Goal: Task Accomplishment & Management: Use online tool/utility

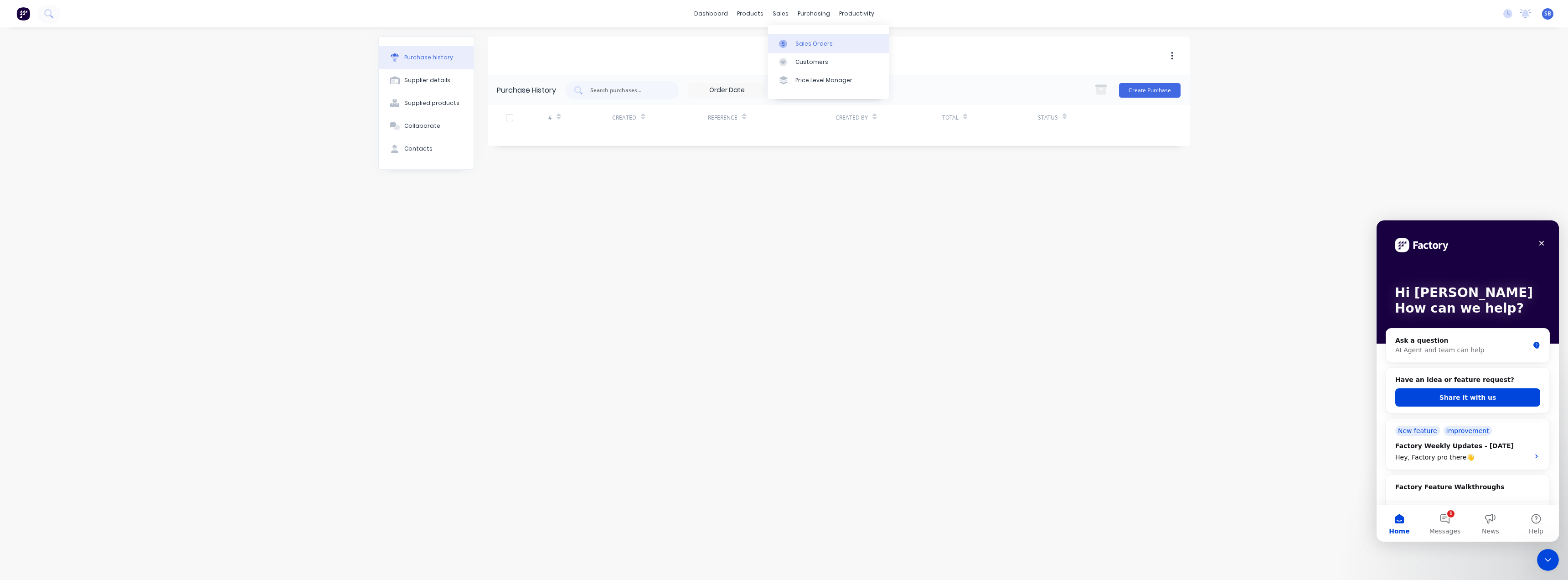
click at [809, 39] on link "Sales Orders" at bounding box center [828, 44] width 121 height 19
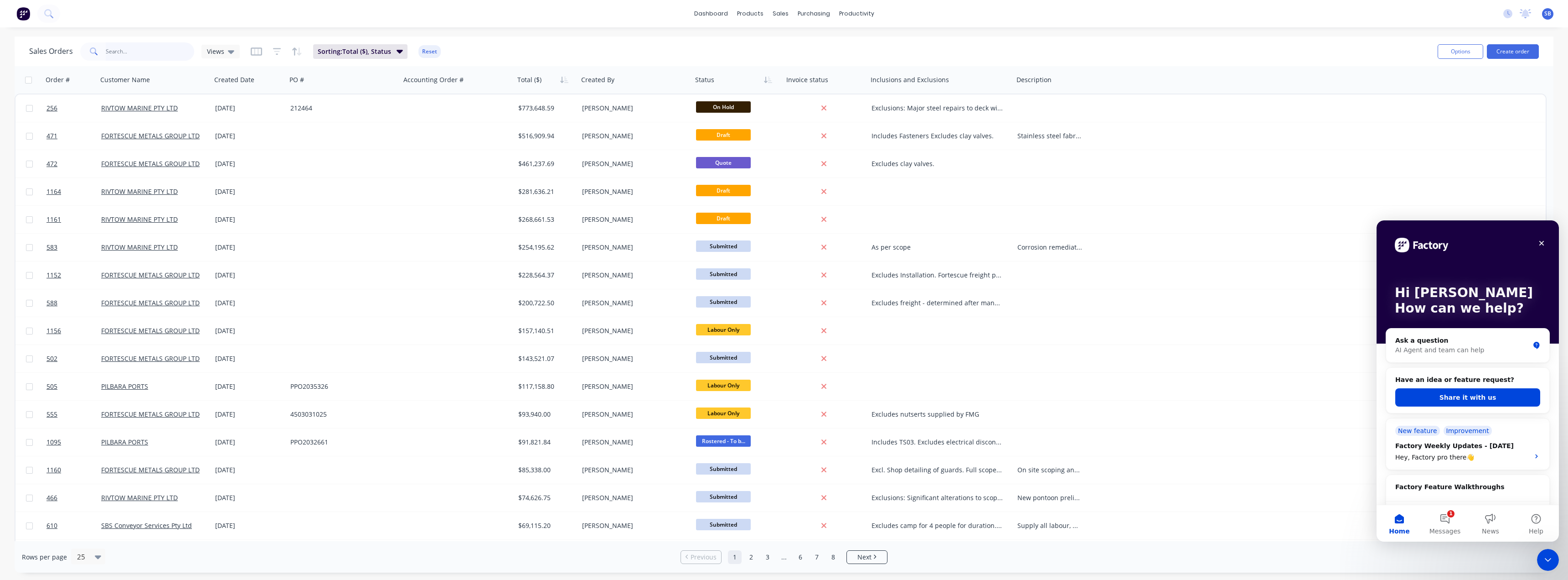
click at [135, 53] on input "text" at bounding box center [150, 52] width 89 height 19
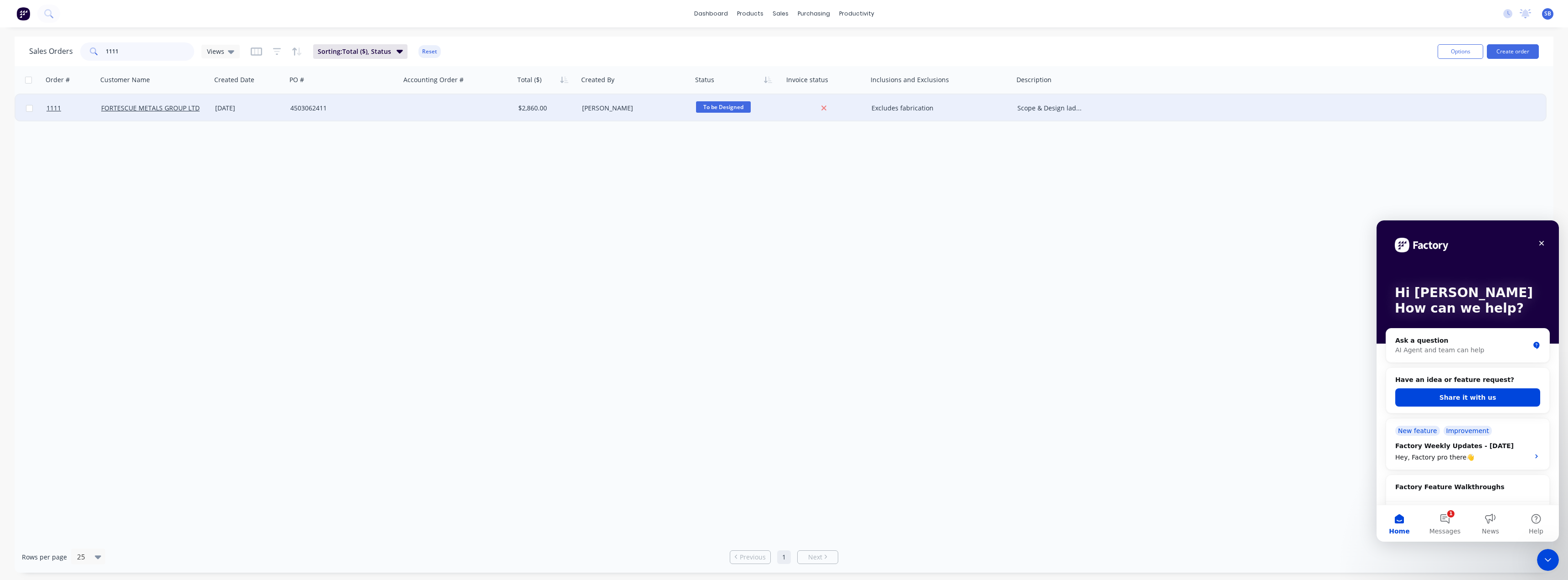
type input "1111"
click at [236, 108] on div "[DATE]" at bounding box center [249, 109] width 68 height 9
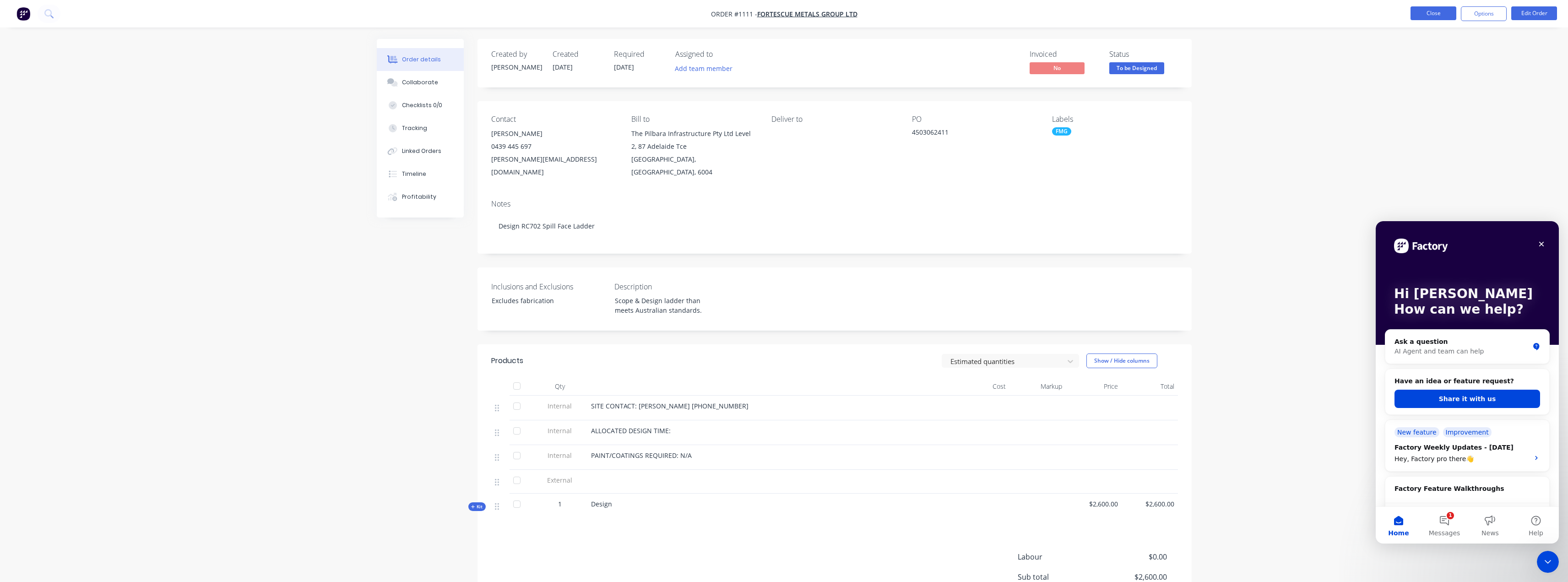
click at [1422, 15] on button "Close" at bounding box center [1432, 13] width 46 height 14
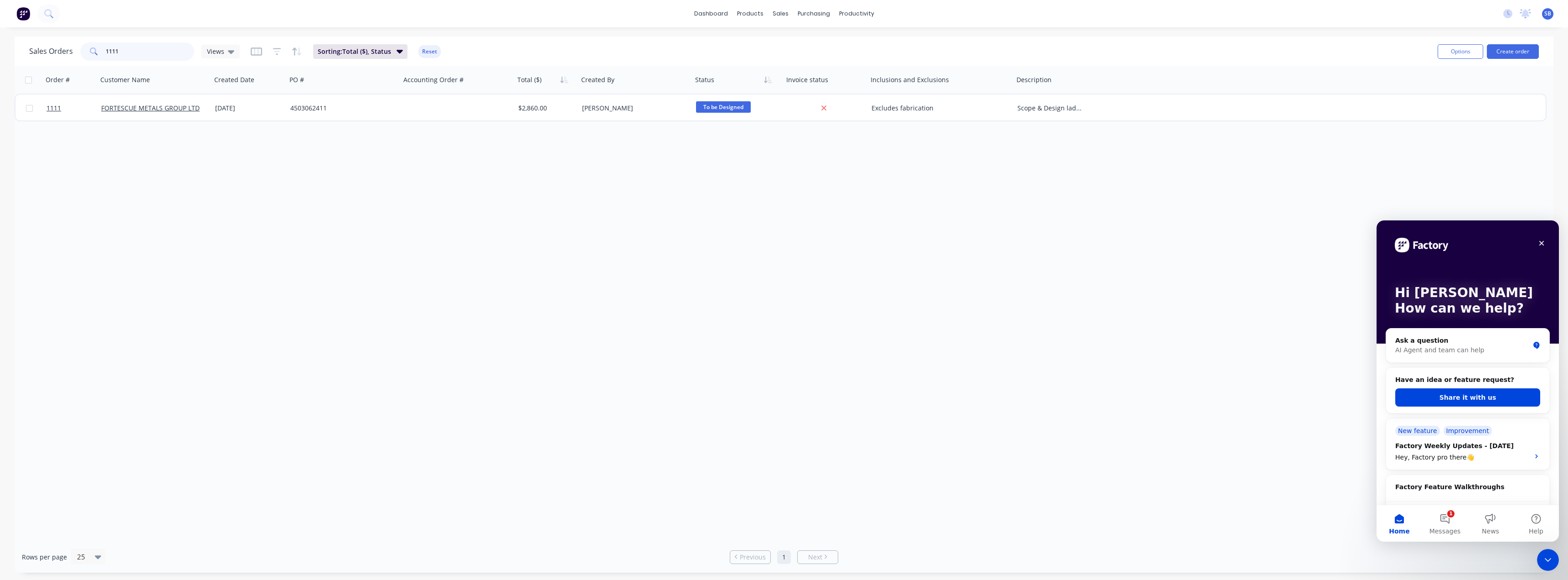
drag, startPoint x: 143, startPoint y: 50, endPoint x: 77, endPoint y: 43, distance: 66.4
click at [77, 50] on div "Sales Orders 1111 Views" at bounding box center [134, 52] width 210 height 19
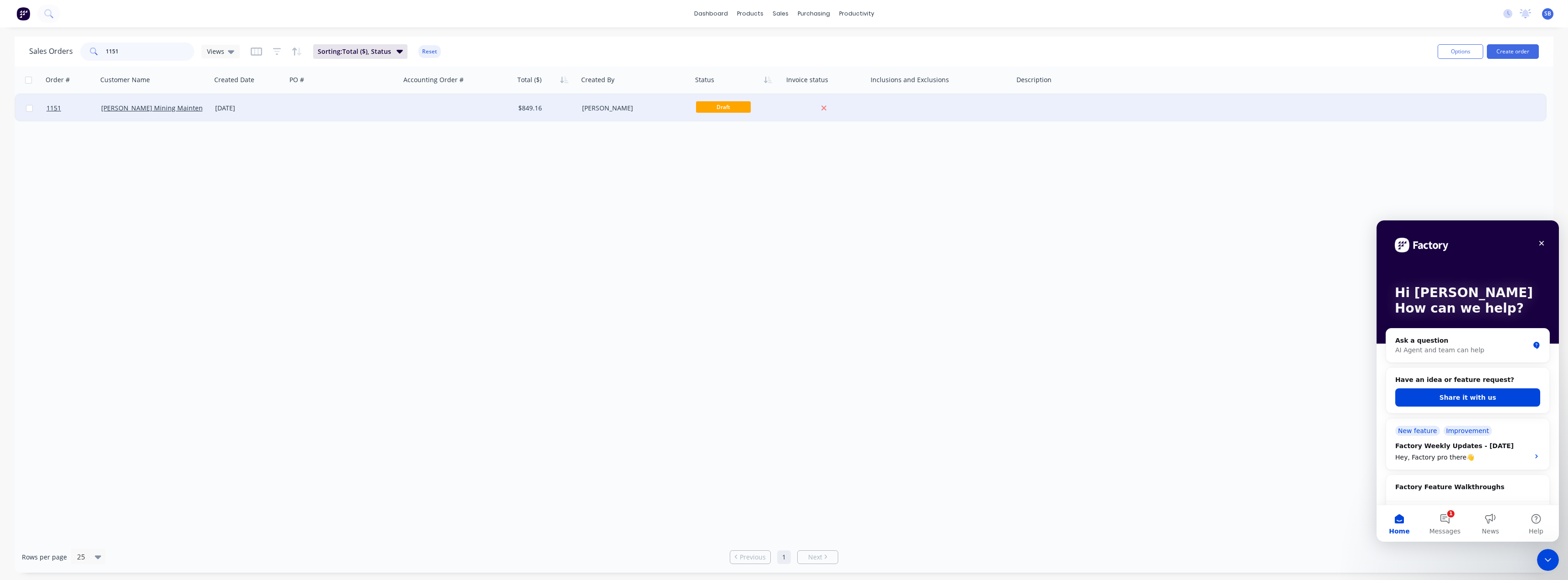
type input "1151"
click at [238, 108] on div "[DATE]" at bounding box center [249, 109] width 68 height 9
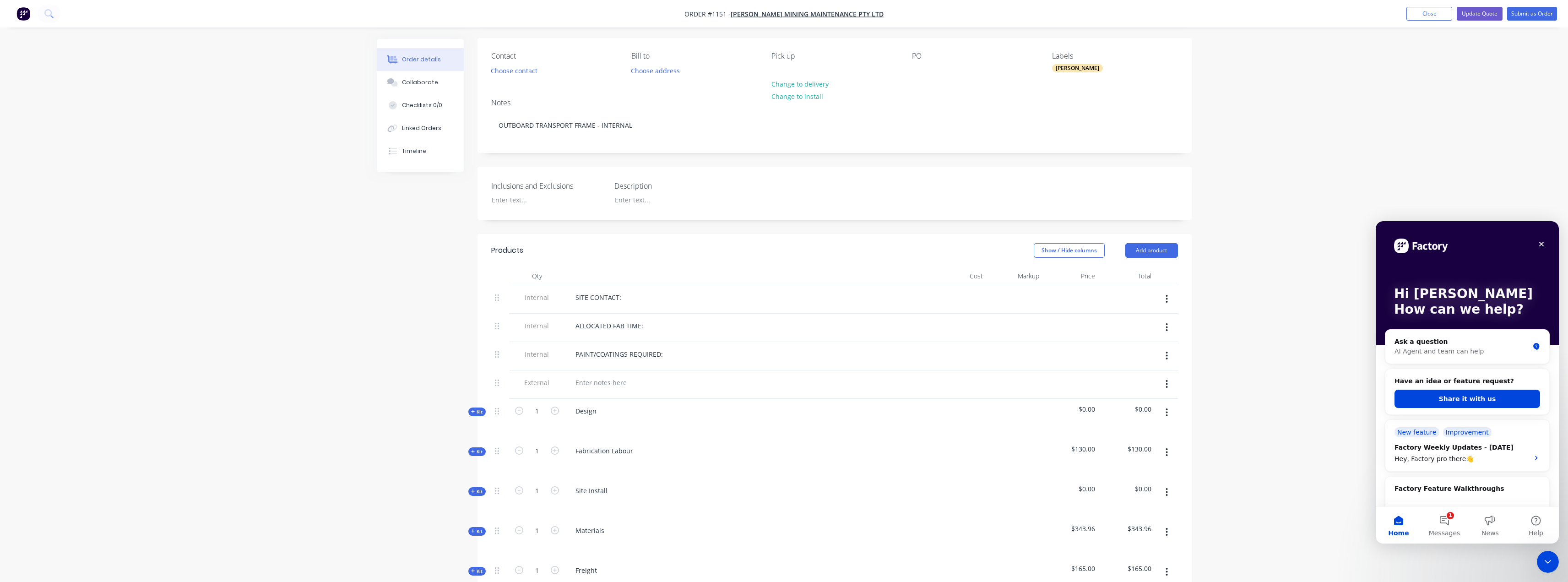
scroll to position [183, 0]
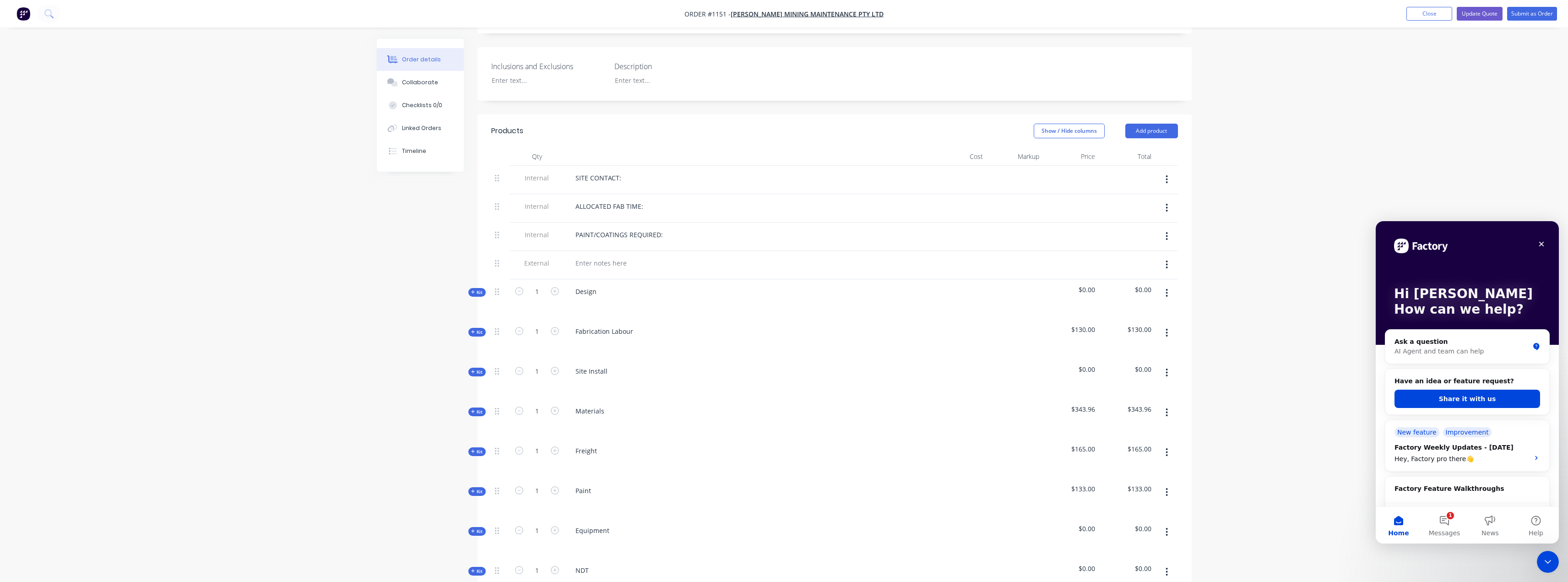
click at [472, 409] on icon "button" at bounding box center [473, 411] width 4 height 5
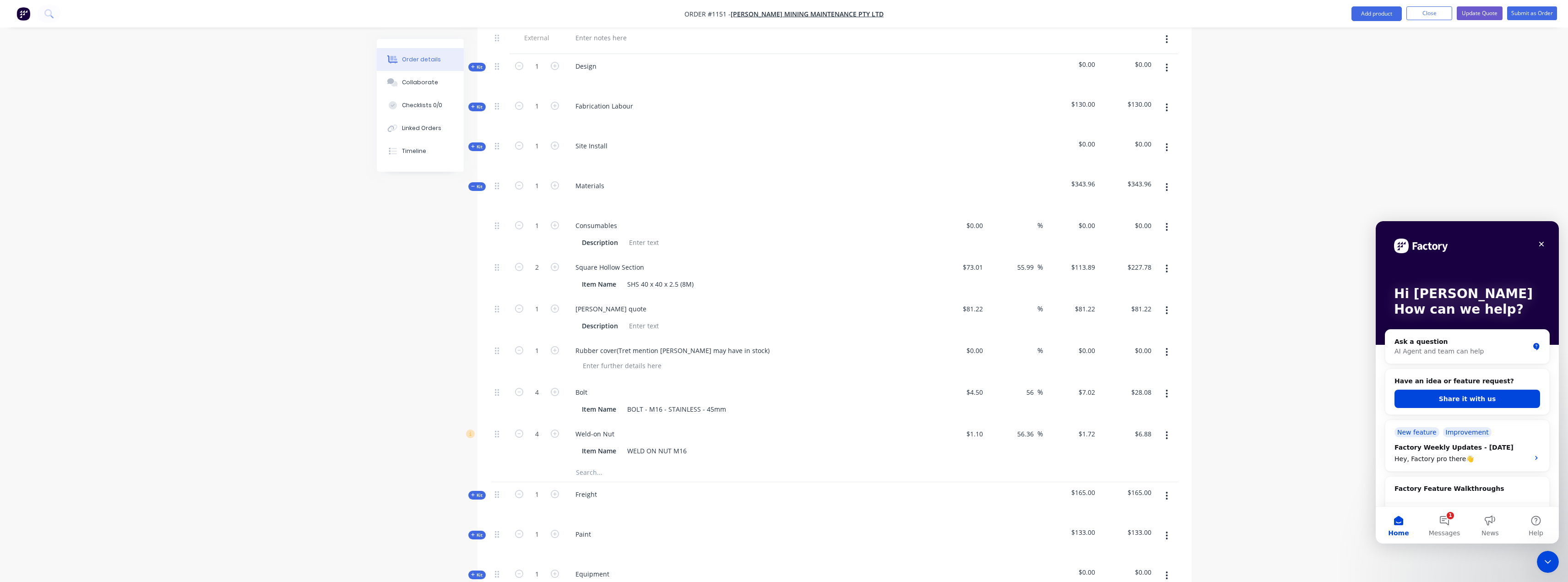
scroll to position [458, 0]
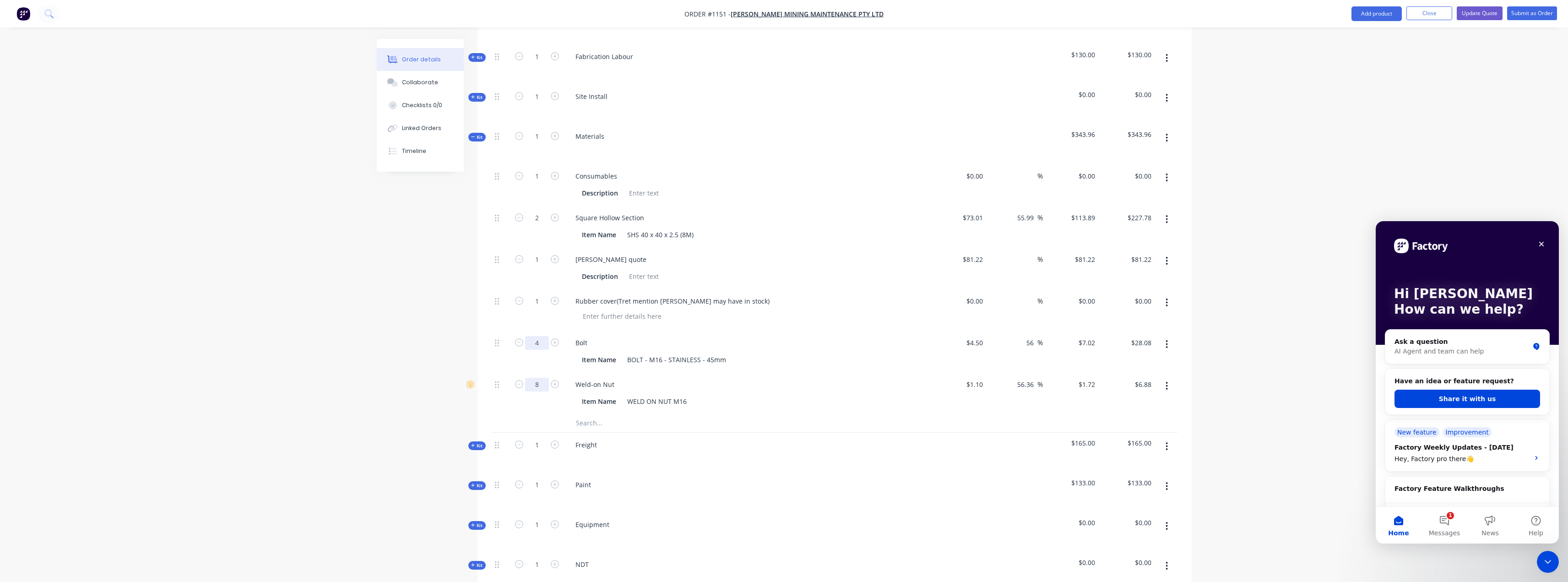
type input "8"
type input "$13.76"
type input "8"
type input "$56.16"
click at [597, 430] on input "text" at bounding box center [667, 423] width 183 height 19
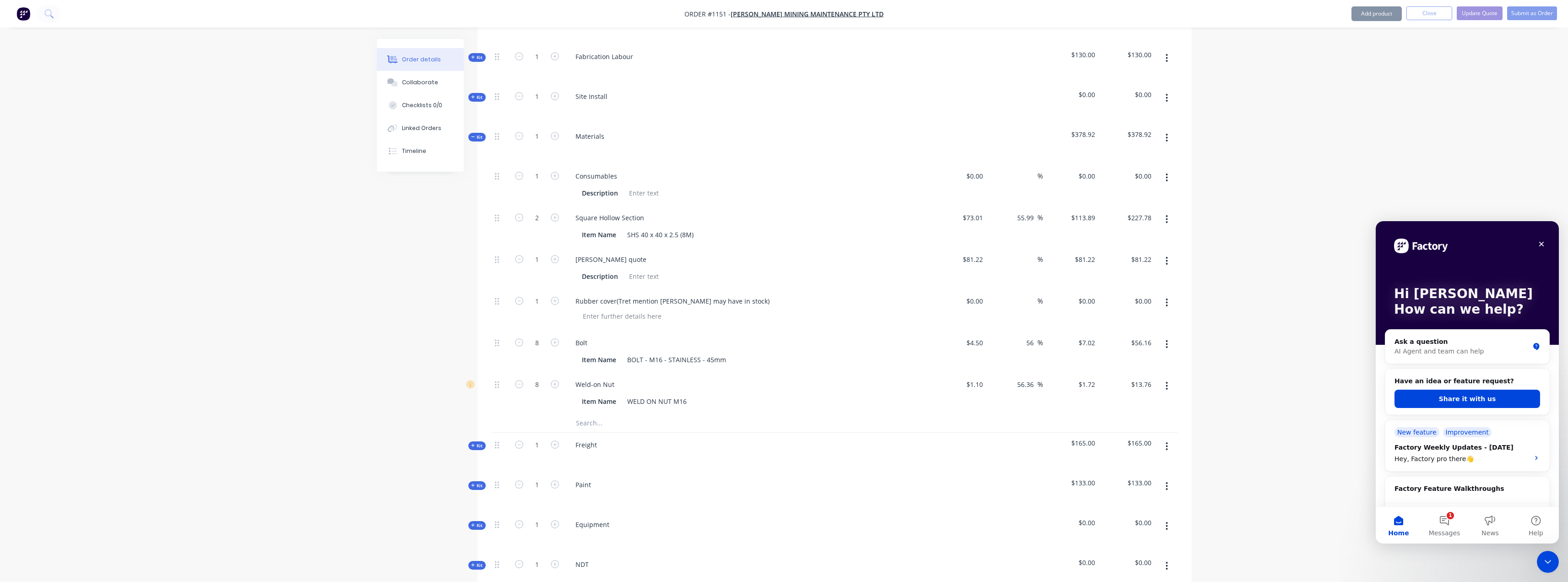
click at [608, 425] on input "text" at bounding box center [667, 423] width 183 height 19
type input "R"
type input "M10 [PERSON_NAME] EYE BOLT"
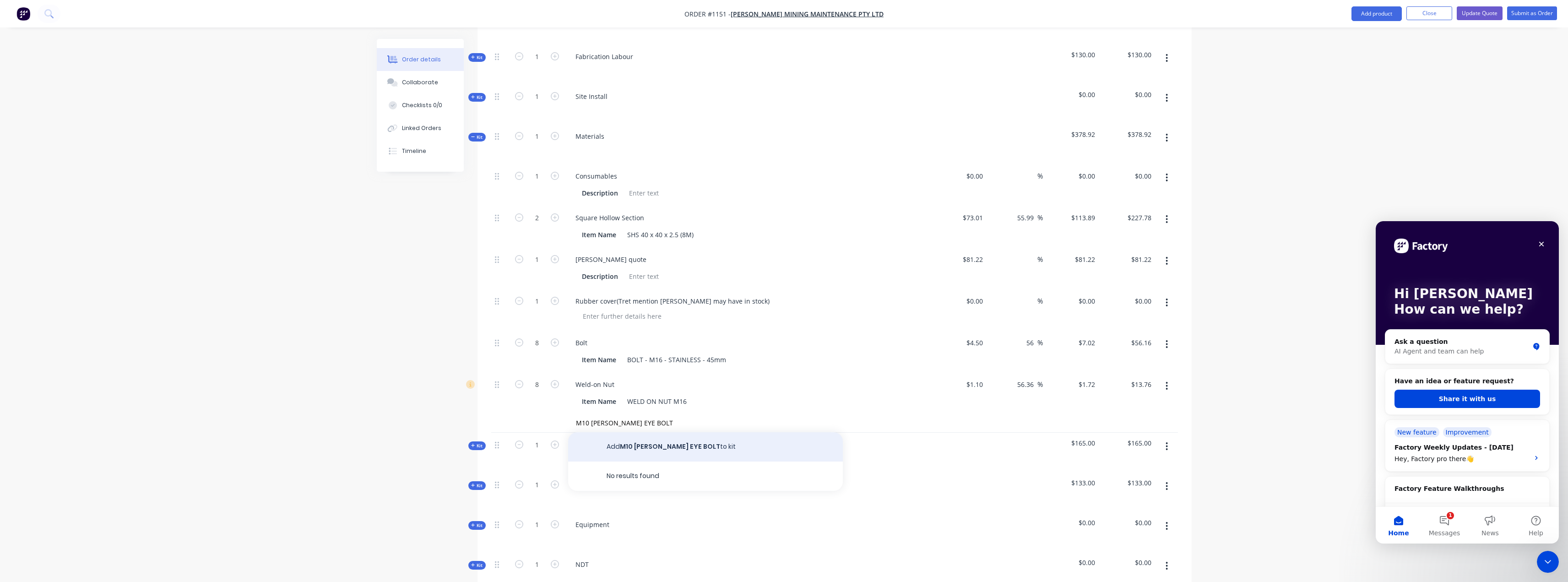
click at [700, 451] on button "Add M10 [PERSON_NAME] EYE BOLT to kit" at bounding box center [705, 446] width 275 height 29
click at [553, 427] on icon "button" at bounding box center [554, 426] width 8 height 8
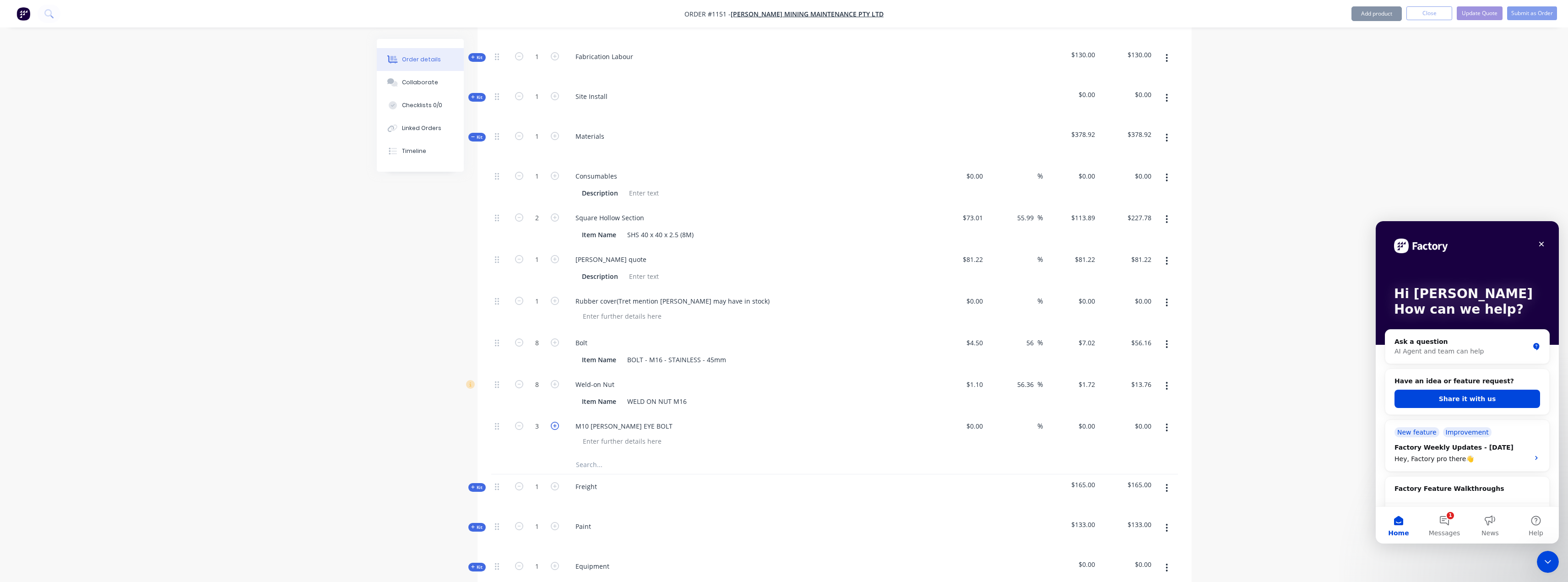
click at [554, 427] on icon "button" at bounding box center [554, 426] width 8 height 8
type input "4"
